Goal: Information Seeking & Learning: Learn about a topic

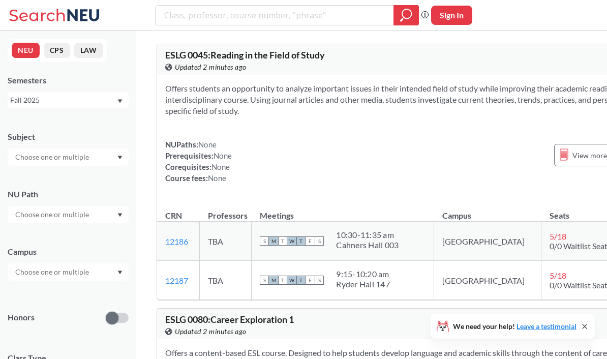
click at [62, 160] on input "text" at bounding box center [52, 157] width 85 height 12
type input "biol"
click at [55, 177] on div "BIOL ( 48 )" at bounding box center [70, 174] width 115 height 11
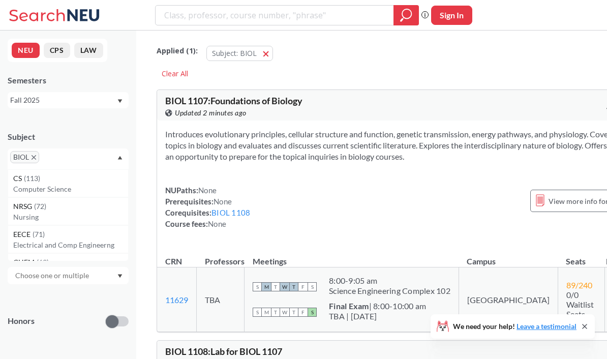
click at [93, 296] on div "Subject BIOL CS ( 113 ) Computer Science NRSG ( 72 ) Nursing EECE ( 71 ) Electr…" at bounding box center [68, 321] width 121 height 401
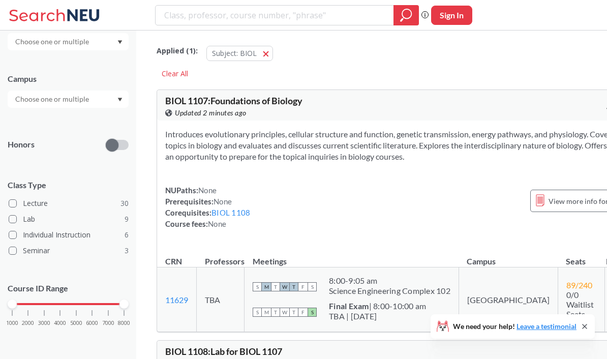
scroll to position [182, 0]
drag, startPoint x: 18, startPoint y: 303, endPoint x: 60, endPoint y: 301, distance: 42.7
click at [60, 301] on div "1000 2000 3000 4000 5000 6000 7000 8000" at bounding box center [68, 303] width 112 height 7
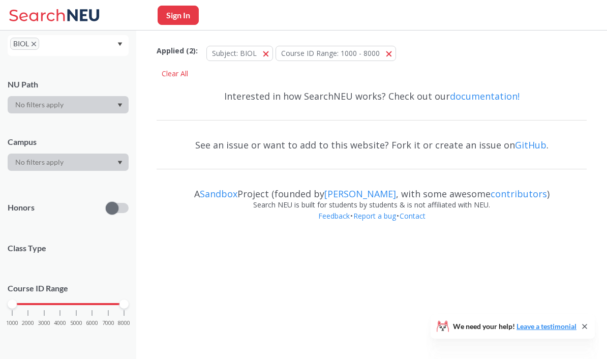
scroll to position [119, 0]
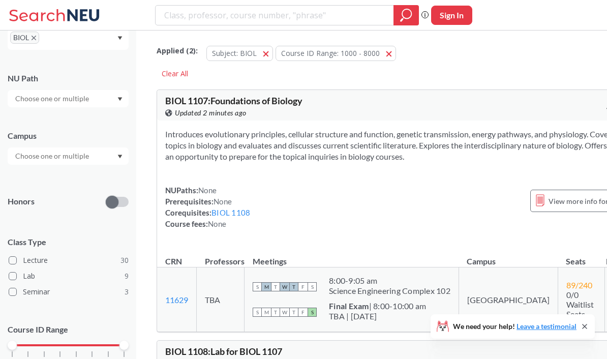
click at [67, 298] on label "Seminar 3" at bounding box center [69, 291] width 120 height 13
click at [31, 294] on input "Seminar 3" at bounding box center [27, 290] width 8 height 8
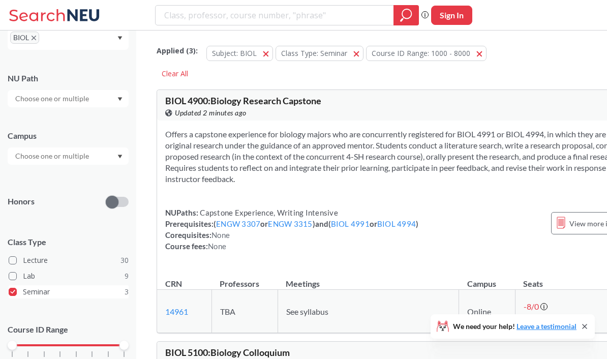
click at [57, 298] on label "Seminar 3" at bounding box center [69, 291] width 120 height 13
click at [31, 294] on input "Seminar 3" at bounding box center [27, 290] width 8 height 8
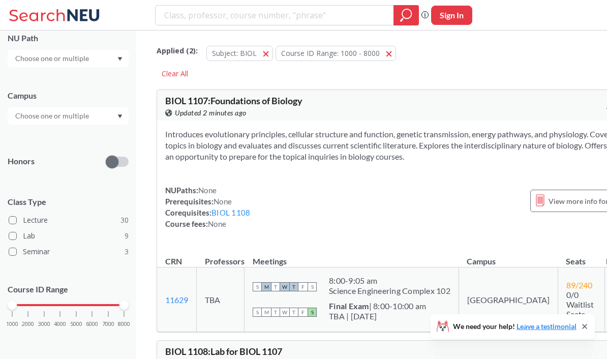
click at [75, 308] on div "1000 2000 3000 4000 5000 6000 7000 8000" at bounding box center [68, 304] width 112 height 7
click at [126, 307] on div "1000 2000 3000 4000 5000 6000 7000 8000" at bounding box center [68, 323] width 121 height 46
click at [111, 301] on div "1000 2000 3000 4000 5000 6000 7000 8000" at bounding box center [68, 303] width 112 height 7
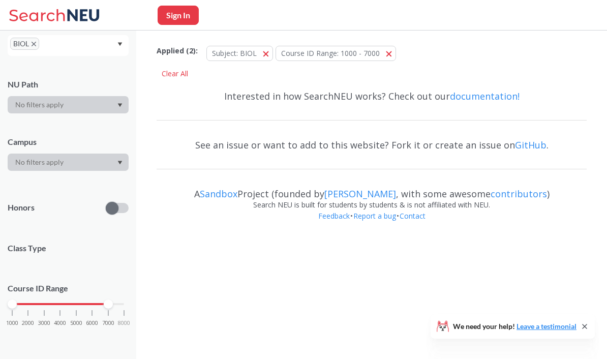
scroll to position [119, 0]
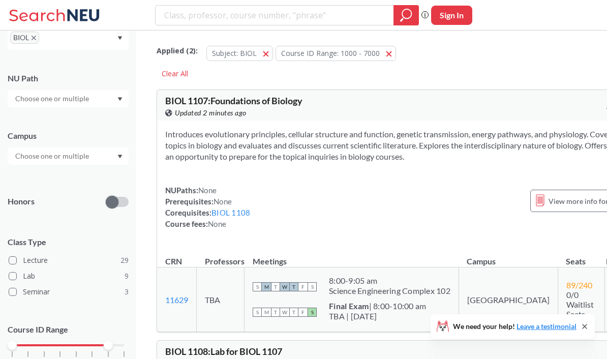
click at [117, 314] on div "Subject BIOL NU Path Campus Honors Class Type Lecture 29 Lab 9 Seminar 3 Course…" at bounding box center [68, 195] width 121 height 386
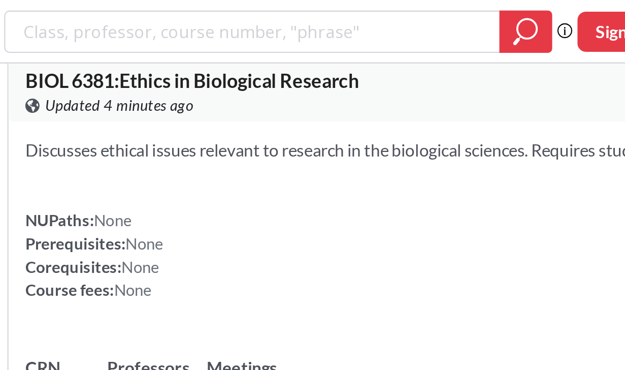
scroll to position [12183, 0]
